Goal: Navigation & Orientation: Find specific page/section

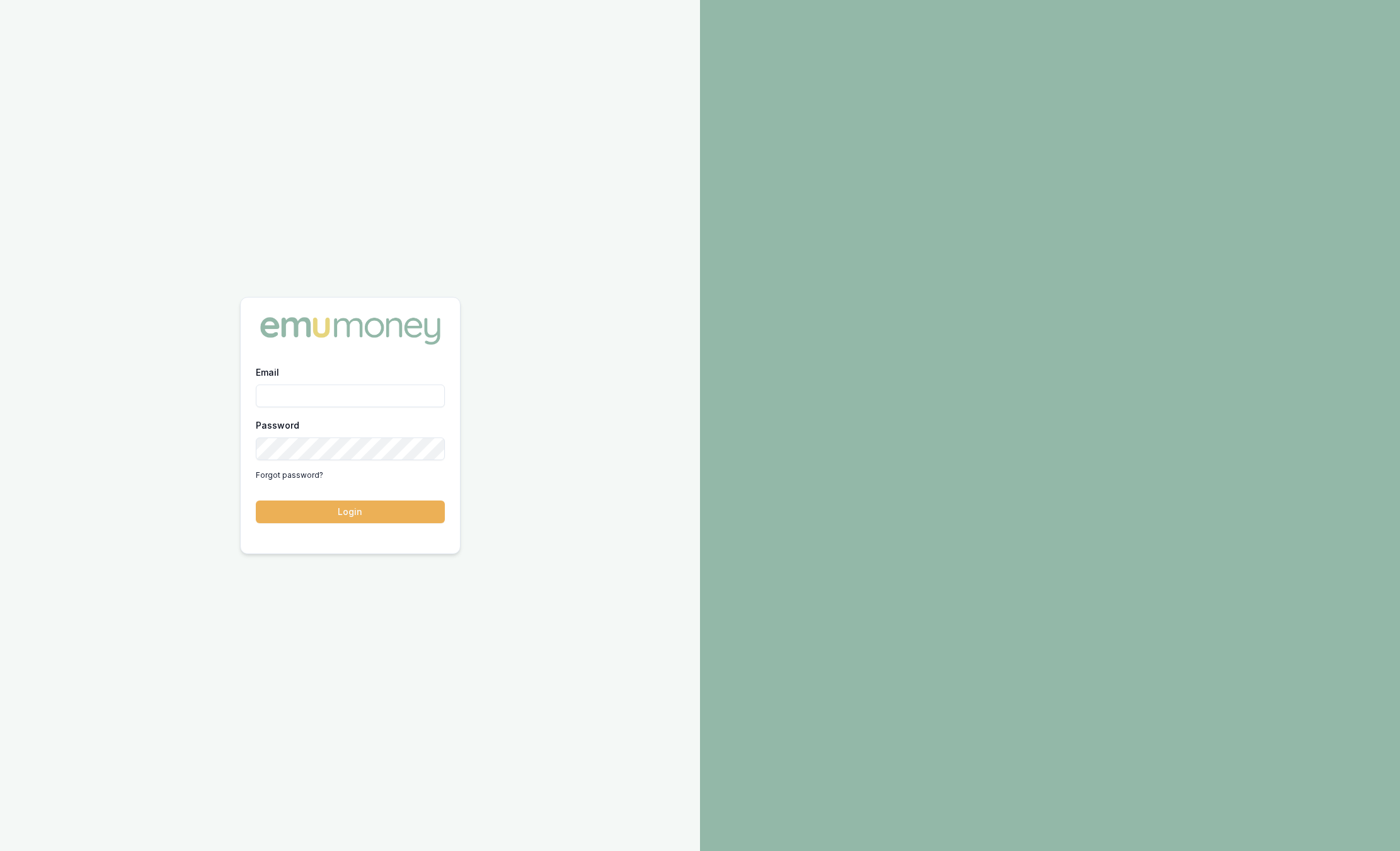
type input "sam.crouch@emumoney.com.au"
click at [225, 314] on div "Email sam.crouch@emumoney.com.au Password Forgot password? Login" at bounding box center [350, 426] width 700 height 851
click at [400, 525] on div "Email sam.crouch@emumoney.com.au Password Forgot password? Login" at bounding box center [350, 451] width 219 height 174
